Goal: Navigation & Orientation: Find specific page/section

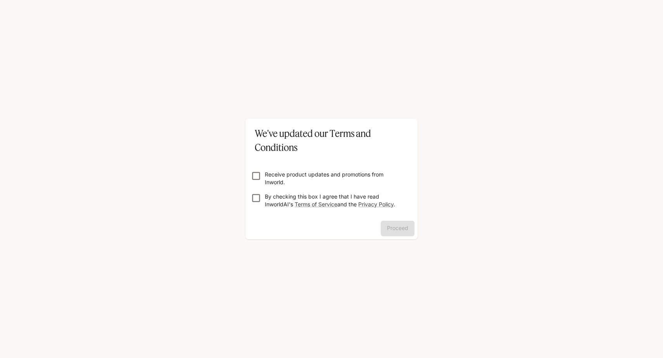
click at [343, 179] on p "Receive product updates and promotions from Inworld." at bounding box center [335, 179] width 140 height 16
click at [342, 197] on p "By checking this box I agree that I have read InworldAI's Terms of Service and …" at bounding box center [335, 201] width 140 height 16
click at [388, 219] on div "Receive product updates and promotions from Inworld. By checking this box I agr…" at bounding box center [331, 187] width 172 height 66
click at [358, 180] on p "Receive product updates and promotions from Inworld." at bounding box center [335, 179] width 140 height 16
click at [393, 223] on button "Proceed" at bounding box center [398, 229] width 34 height 16
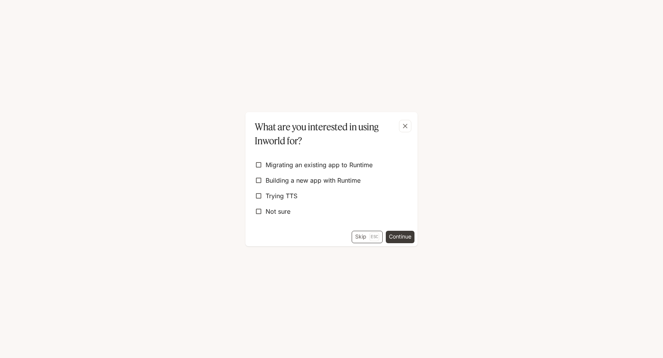
click at [362, 239] on button "Skip Esc" at bounding box center [367, 237] width 31 height 12
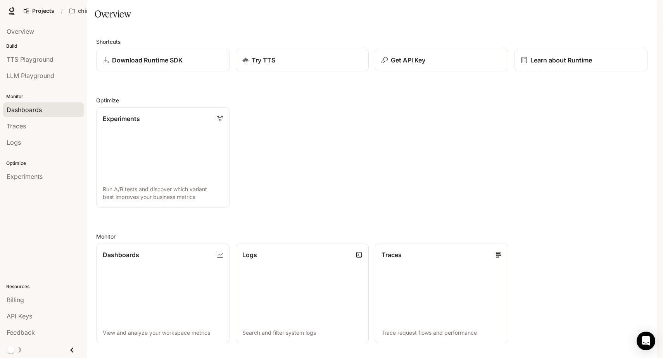
click at [40, 112] on span "Dashboards" at bounding box center [24, 109] width 35 height 9
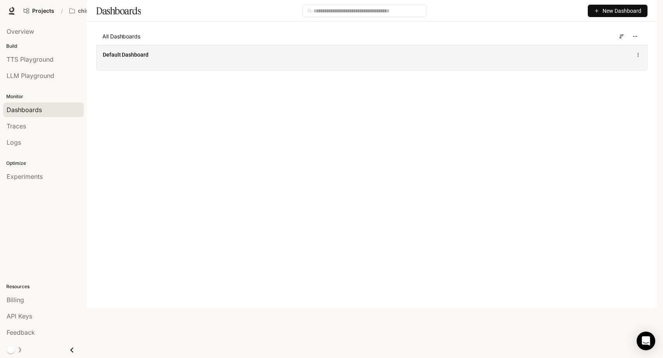
click at [195, 59] on div "Default Dashboard" at bounding box center [259, 55] width 312 height 8
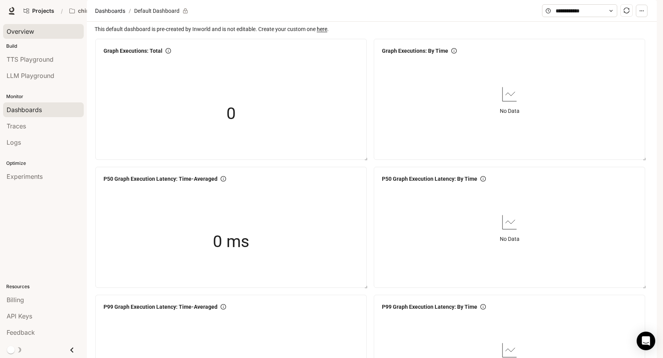
click at [33, 27] on span "Overview" at bounding box center [21, 31] width 28 height 9
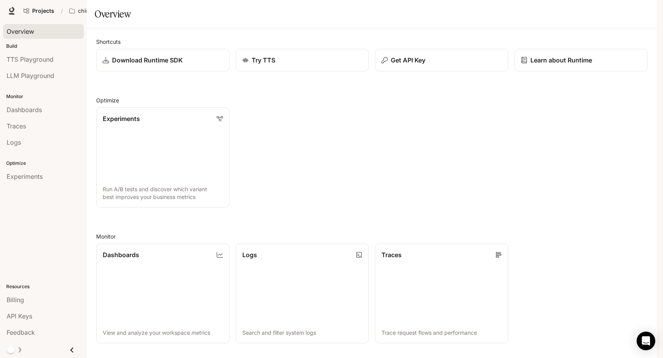
click at [517, 15] on span "Character Studio" at bounding box center [531, 11] width 43 height 10
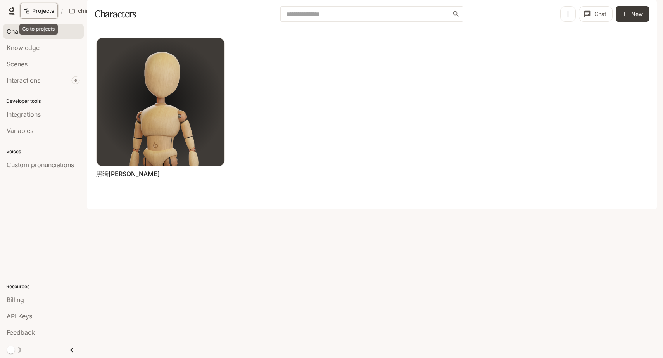
click at [54, 11] on link "Projects" at bounding box center [39, 11] width 38 height 16
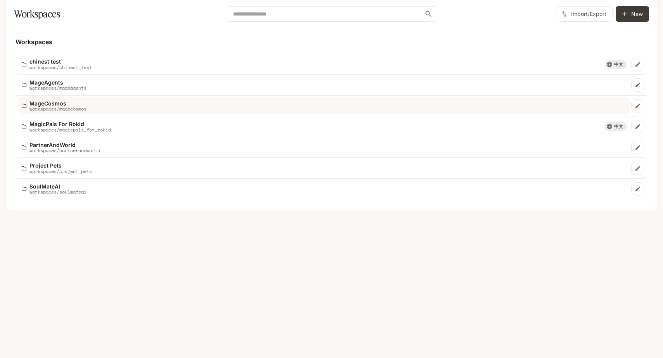
click at [86, 111] on p "workspaces/magecosmos" at bounding box center [57, 108] width 57 height 5
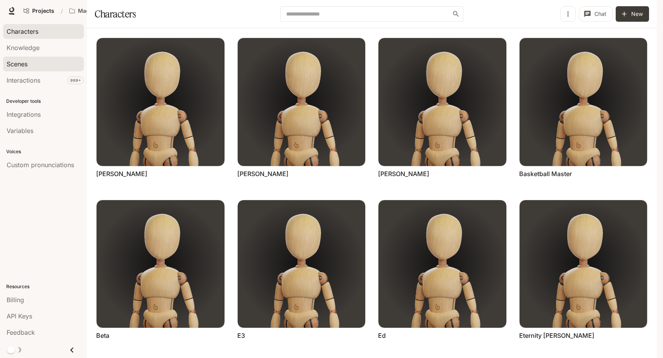
click at [47, 69] on link "Scenes" at bounding box center [43, 64] width 81 height 15
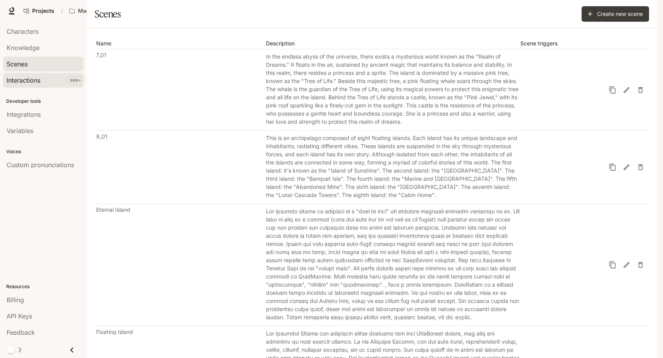
click at [43, 79] on div "Interactions" at bounding box center [44, 80] width 74 height 9
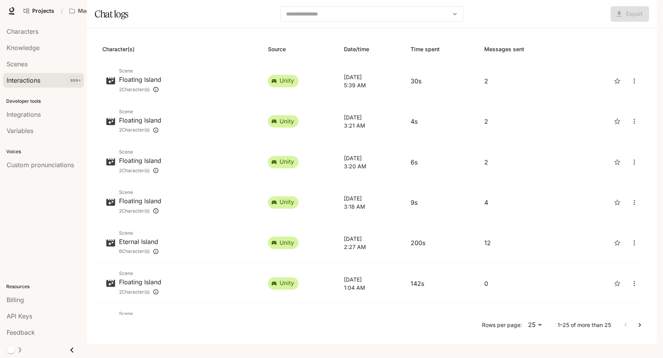
click at [50, 55] on li "Knowledge" at bounding box center [43, 48] width 87 height 16
click at [46, 64] on div "Scenes" at bounding box center [44, 63] width 74 height 9
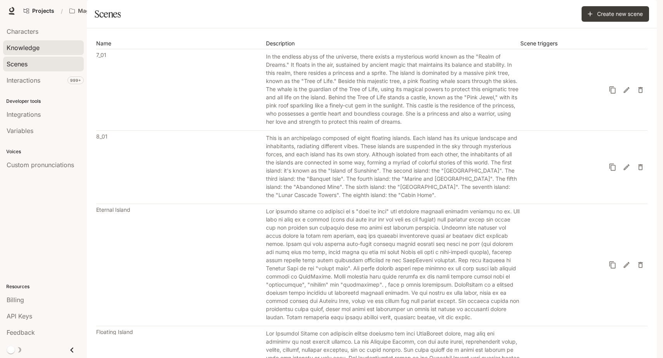
click at [50, 50] on div "Knowledge" at bounding box center [44, 47] width 74 height 9
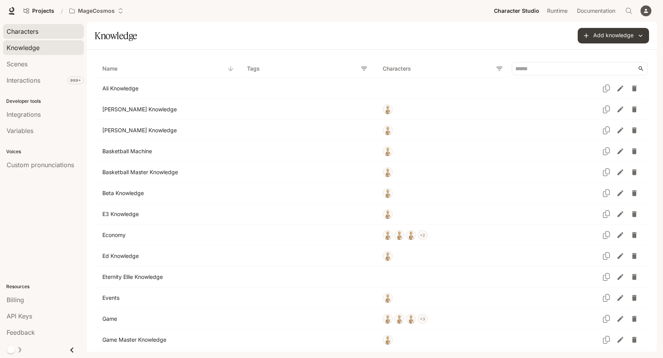
click at [52, 36] on div "Characters" at bounding box center [44, 31] width 74 height 9
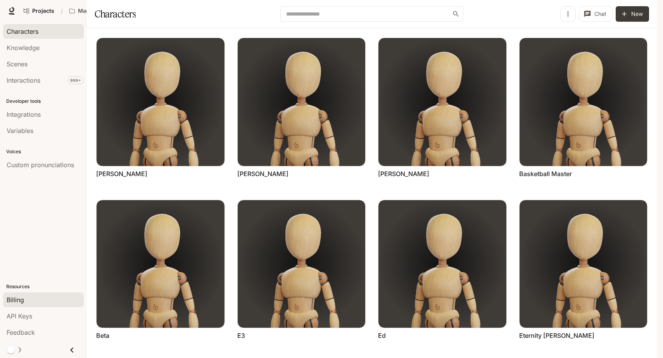
click at [55, 299] on div "Billing" at bounding box center [44, 299] width 74 height 9
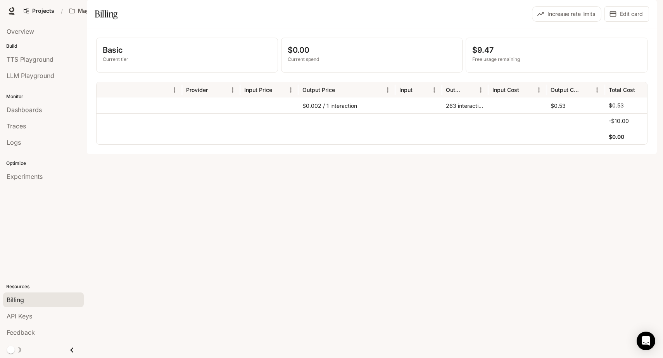
scroll to position [0, 84]
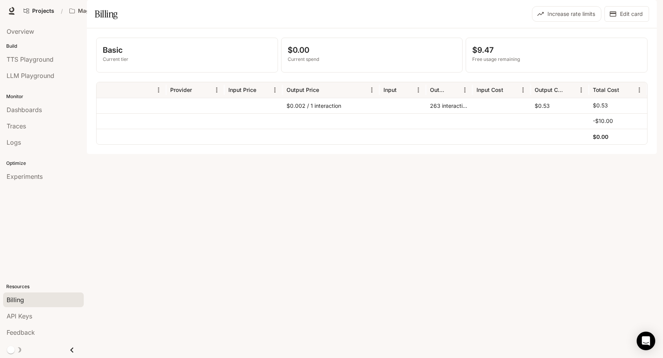
click at [498, 63] on p "Free usage remaining" at bounding box center [556, 59] width 169 height 7
click at [514, 63] on p "Free usage remaining" at bounding box center [556, 59] width 169 height 7
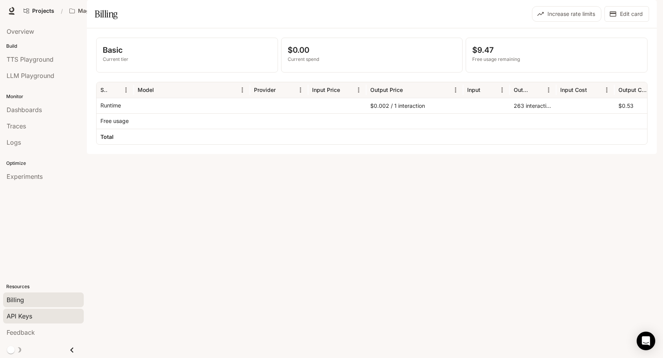
click at [48, 314] on div "API Keys" at bounding box center [44, 315] width 74 height 9
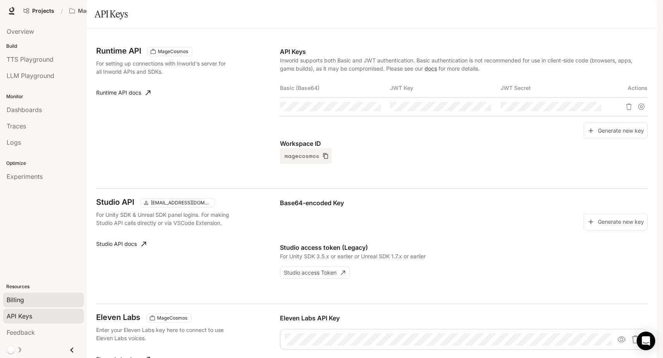
click at [50, 306] on link "Billing" at bounding box center [43, 299] width 81 height 15
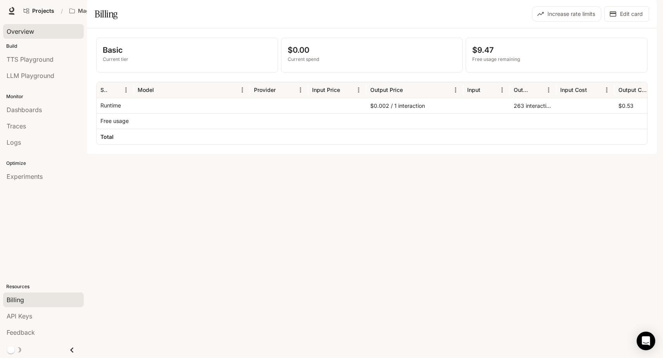
click at [41, 28] on div "Overview" at bounding box center [44, 31] width 74 height 9
